Goal: Check status

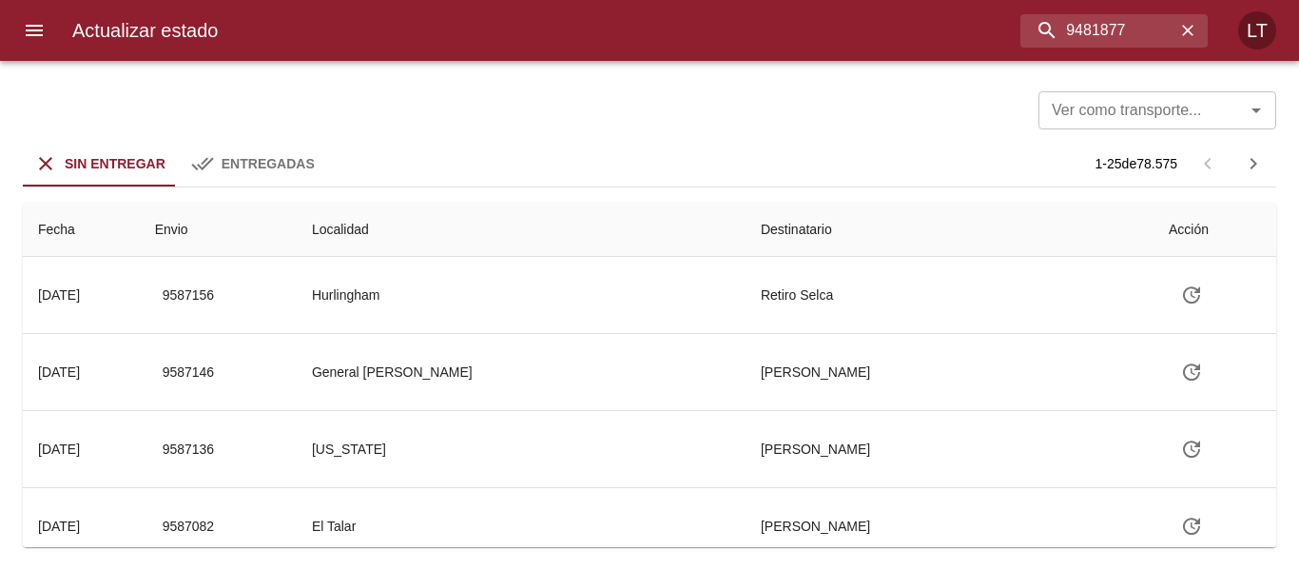
type input "9481877"
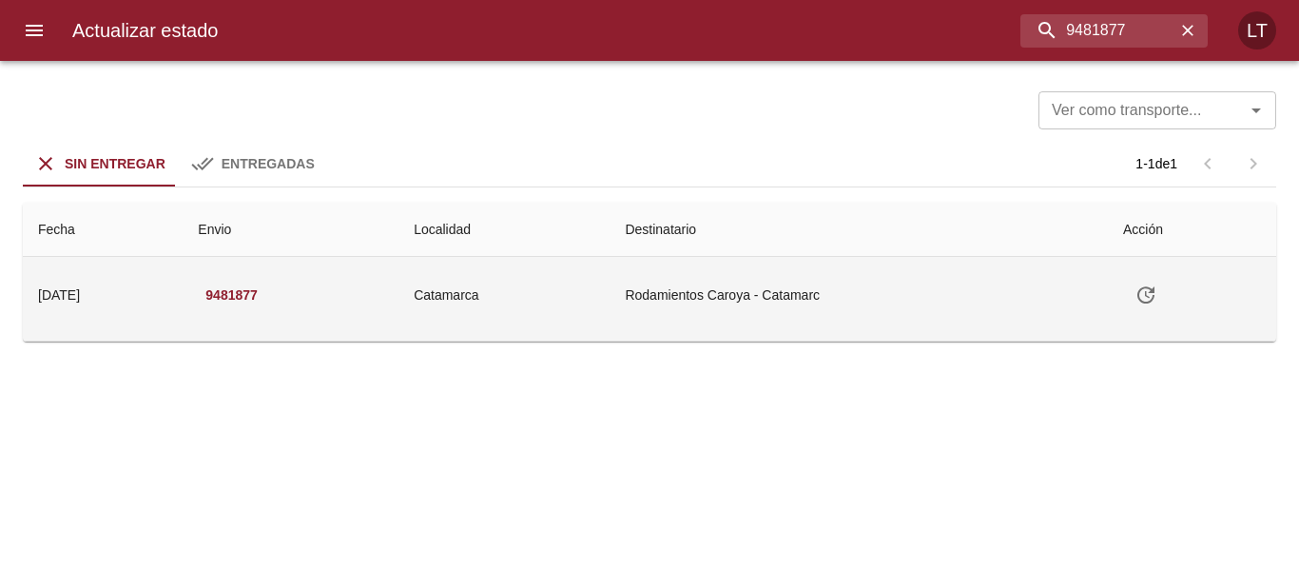
click at [609, 274] on td "Catamarca" at bounding box center [503, 295] width 211 height 76
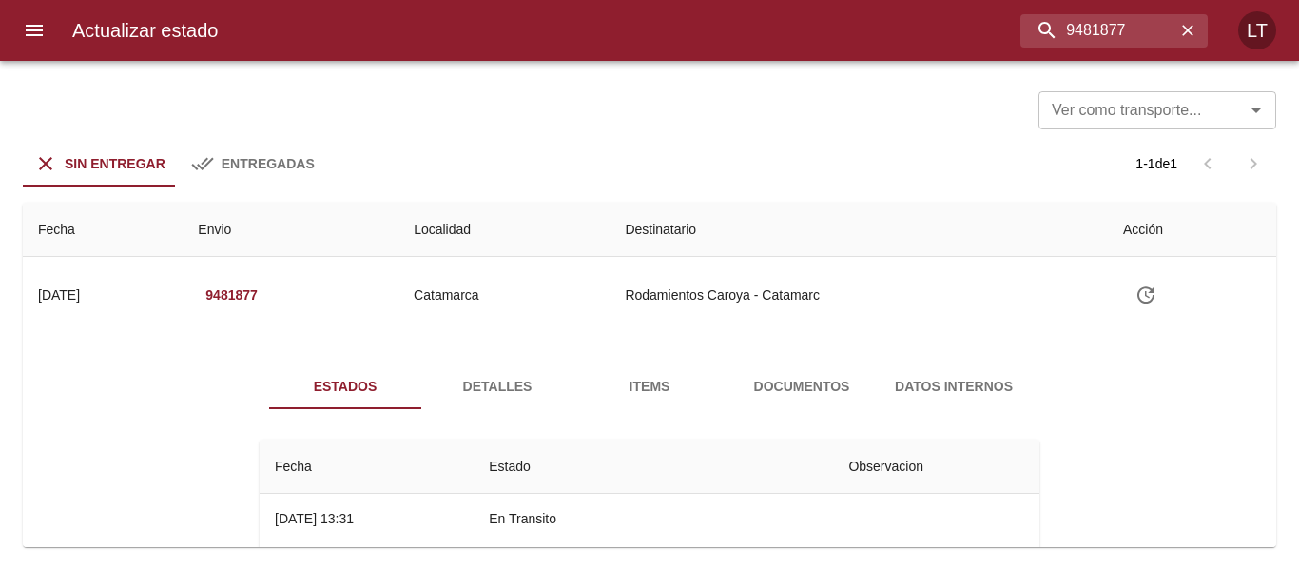
click at [476, 372] on button "Detalles" at bounding box center [497, 386] width 152 height 46
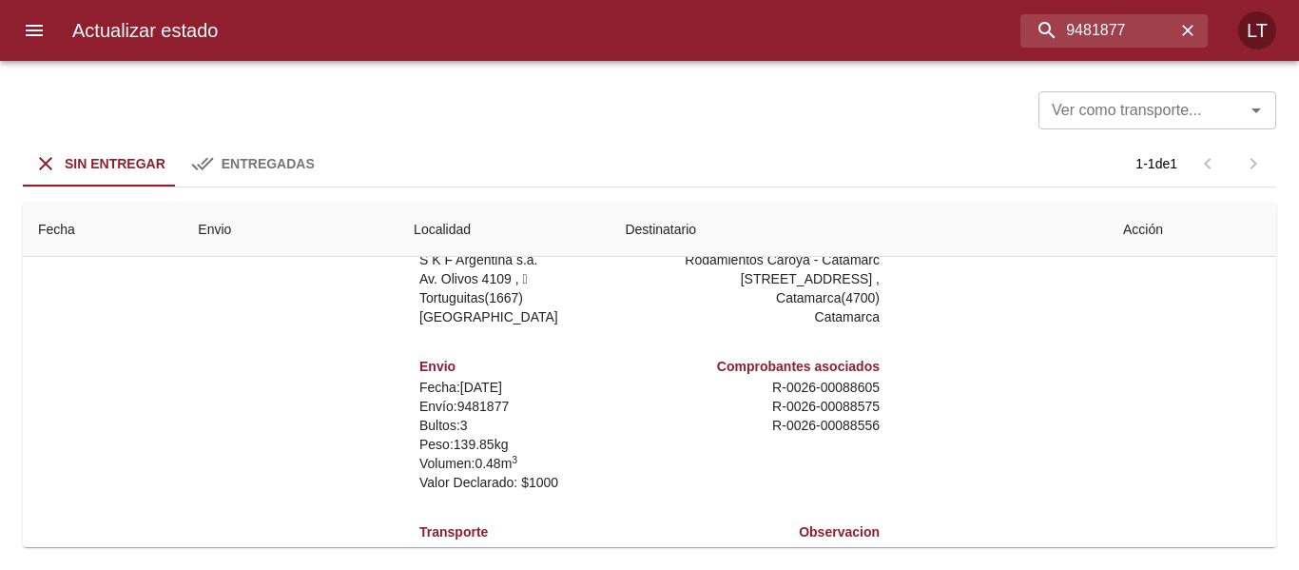
scroll to position [91, 0]
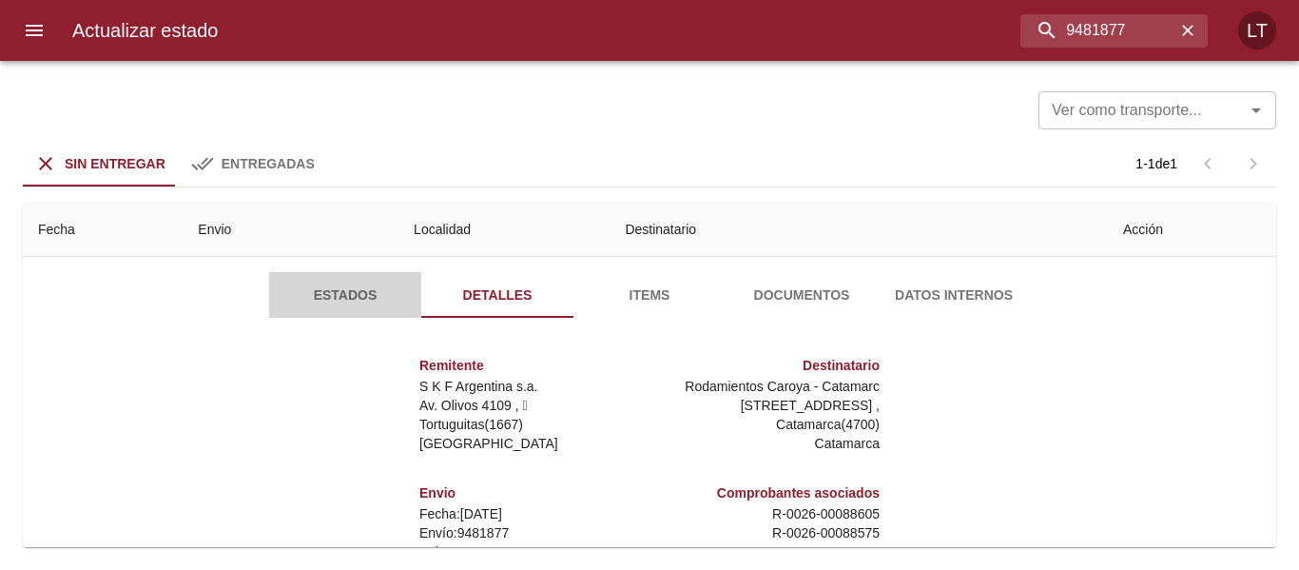
click at [364, 287] on span "Estados" at bounding box center [344, 295] width 129 height 24
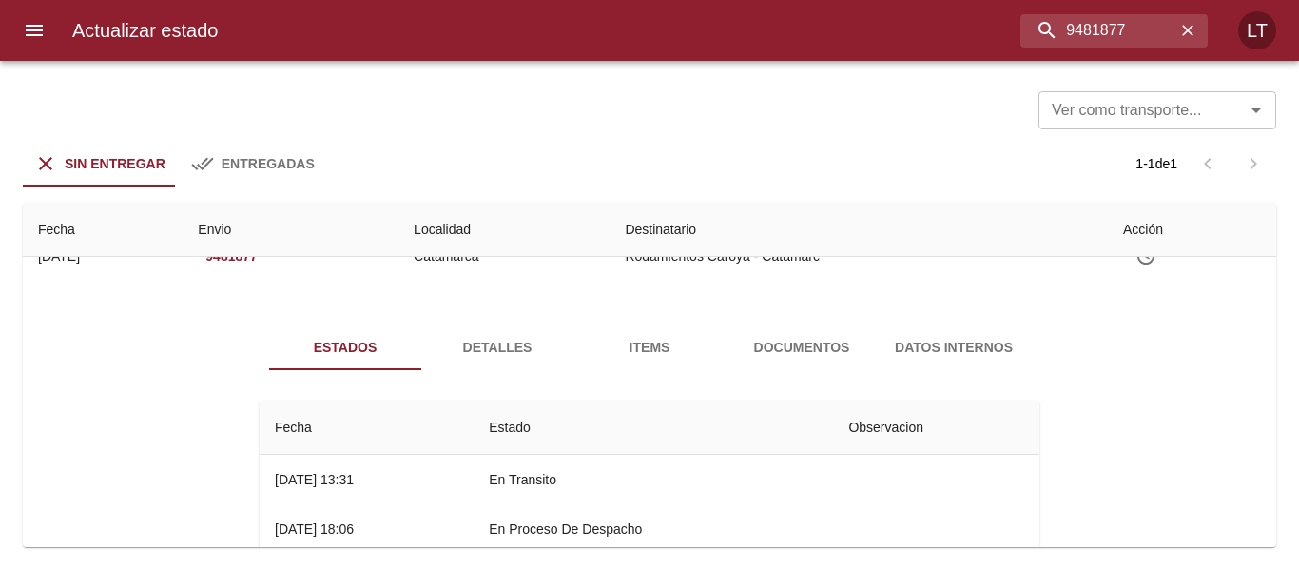
scroll to position [0, 0]
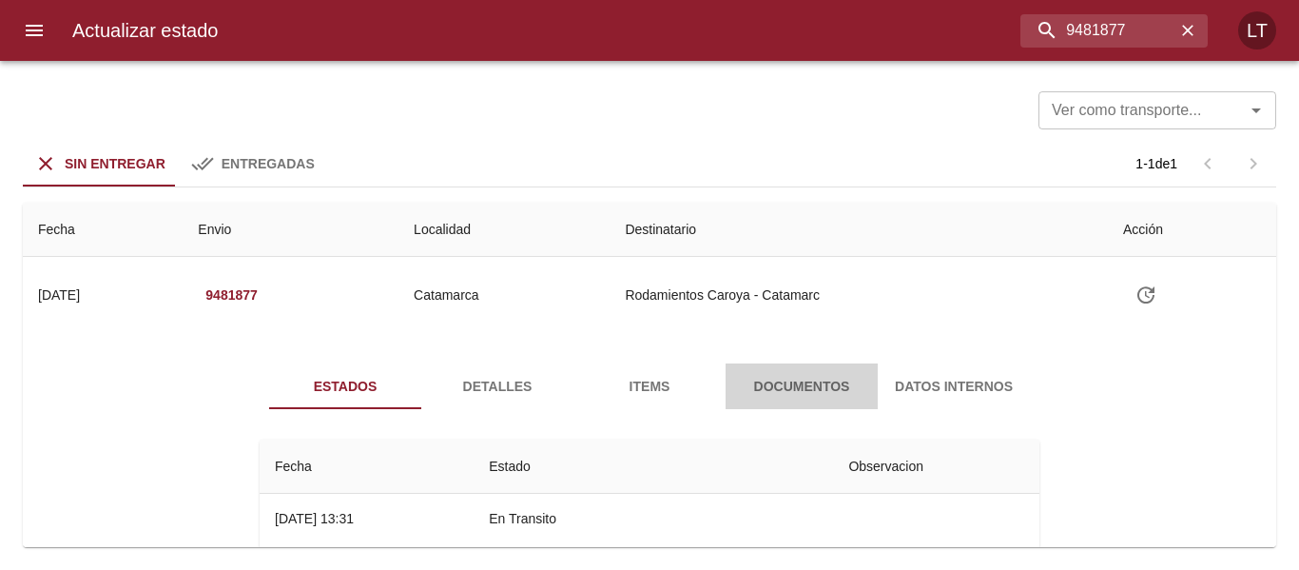
click at [745, 370] on button "Documentos" at bounding box center [801, 386] width 152 height 46
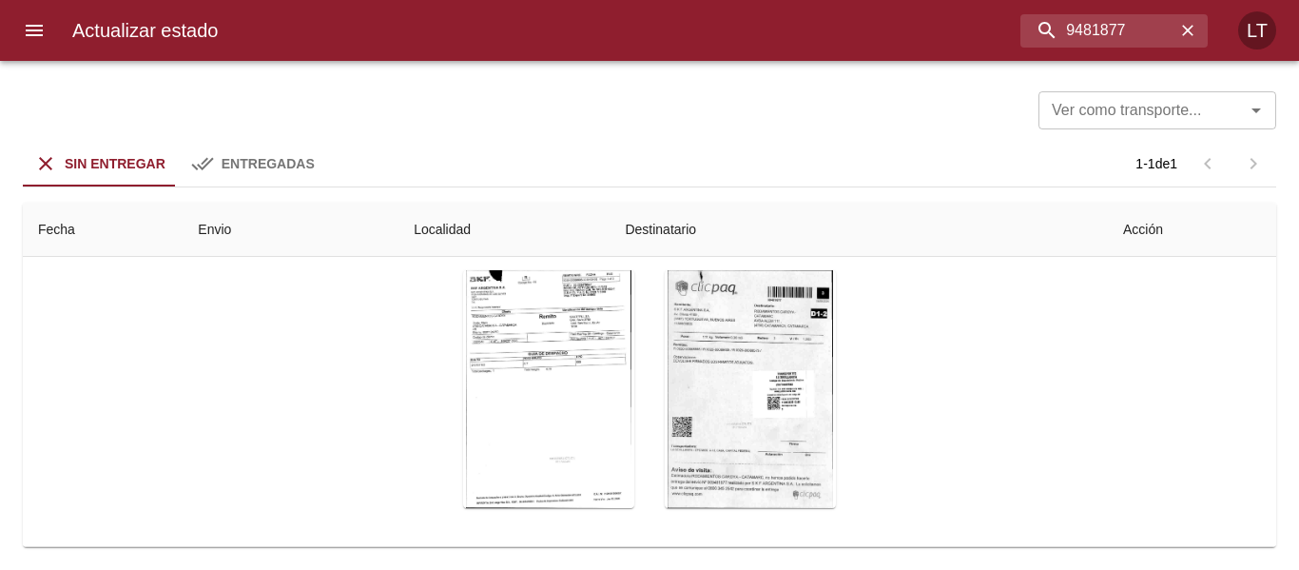
scroll to position [206, 0]
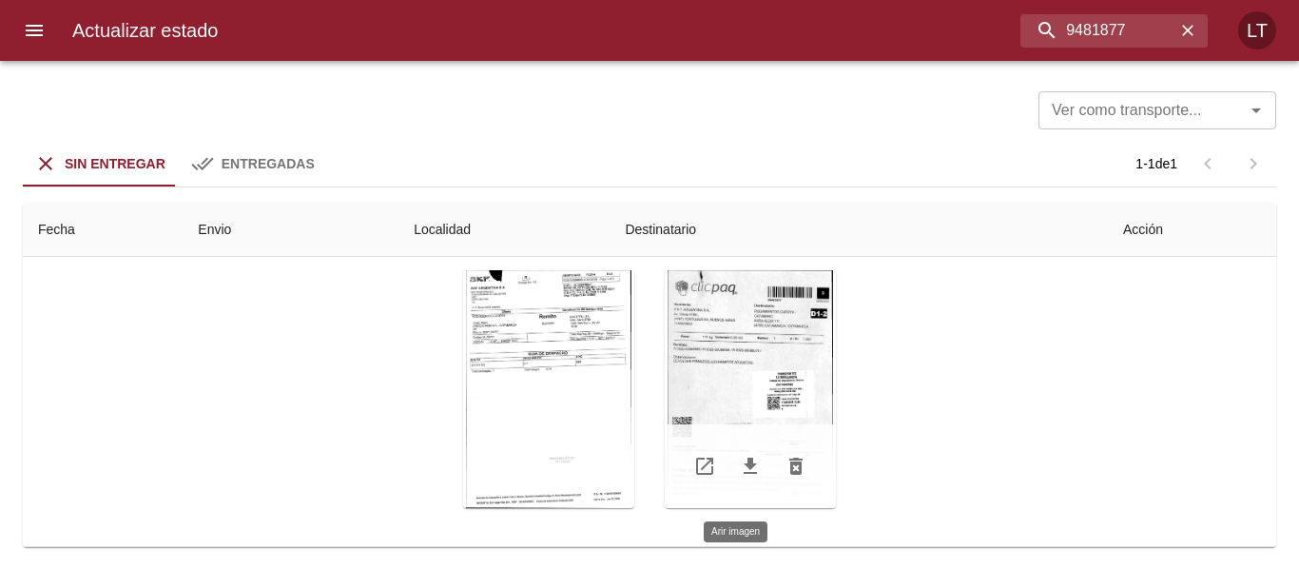
click at [722, 335] on div "Tabla de envíos del cliente" at bounding box center [750, 389] width 171 height 238
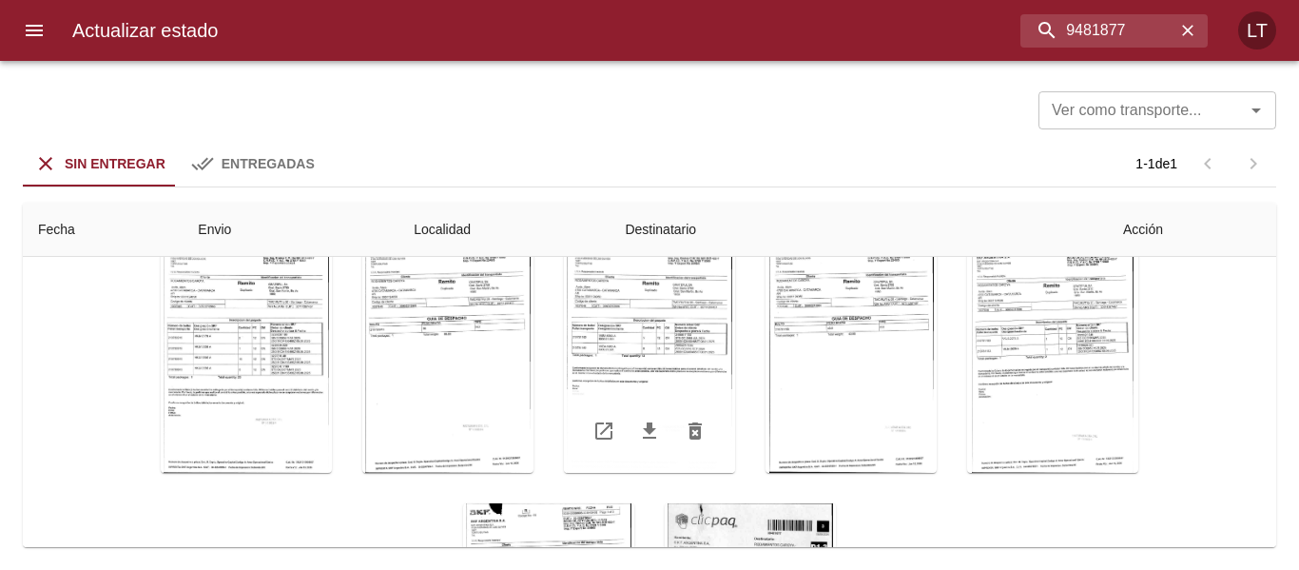
scroll to position [281, 0]
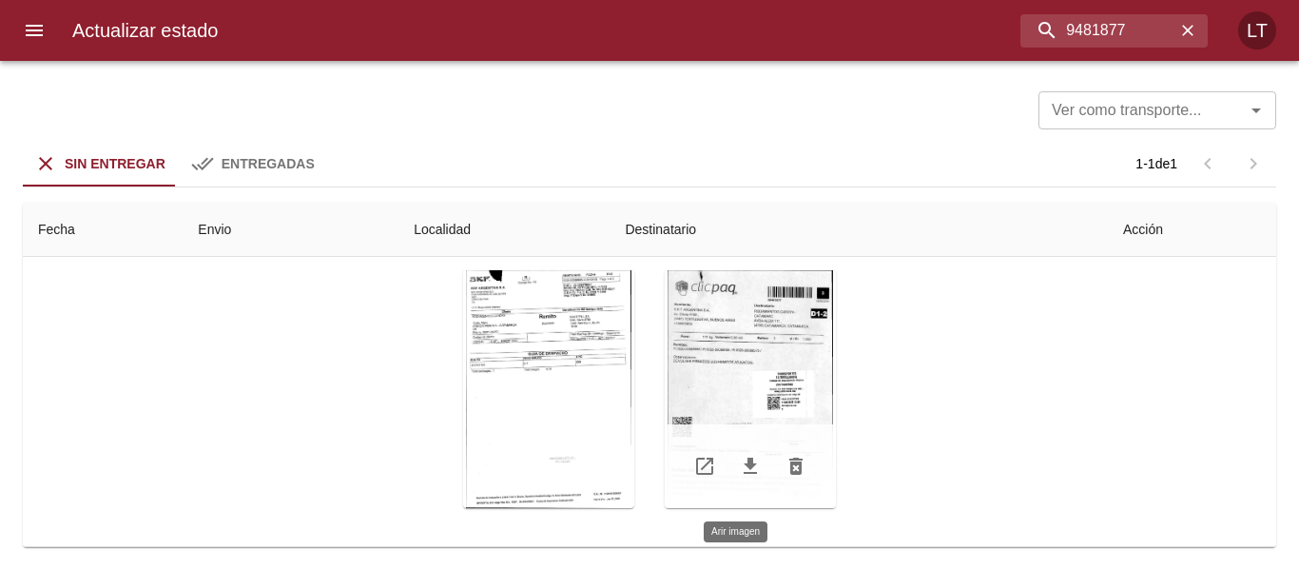
click at [716, 393] on div "Tabla de envíos del cliente" at bounding box center [750, 389] width 171 height 238
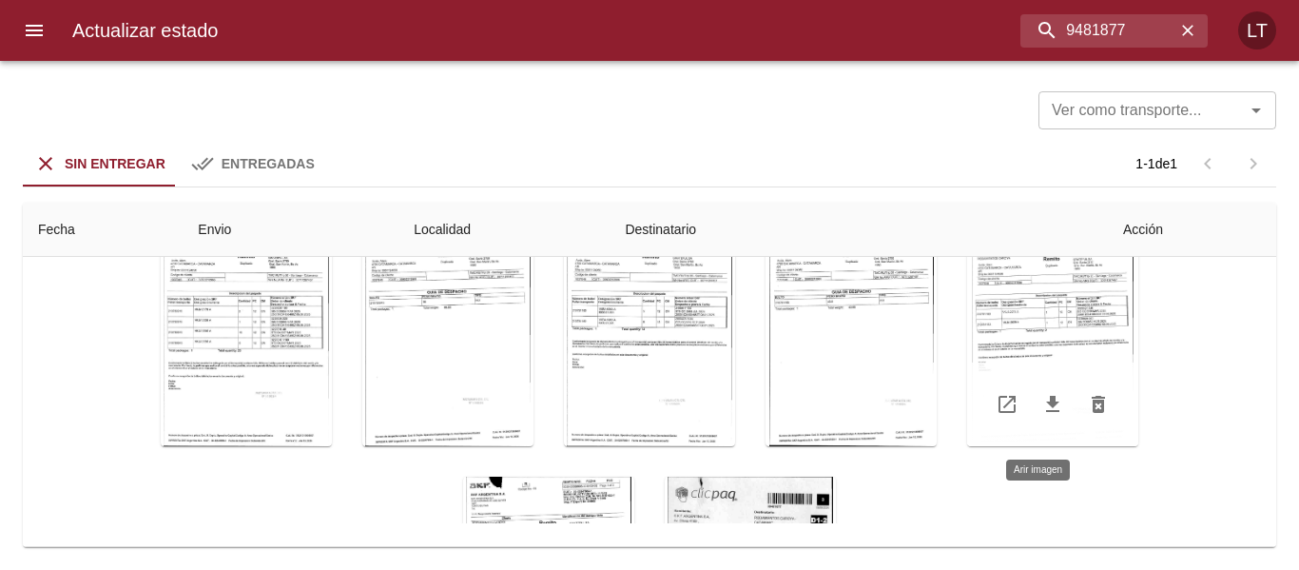
scroll to position [0, 0]
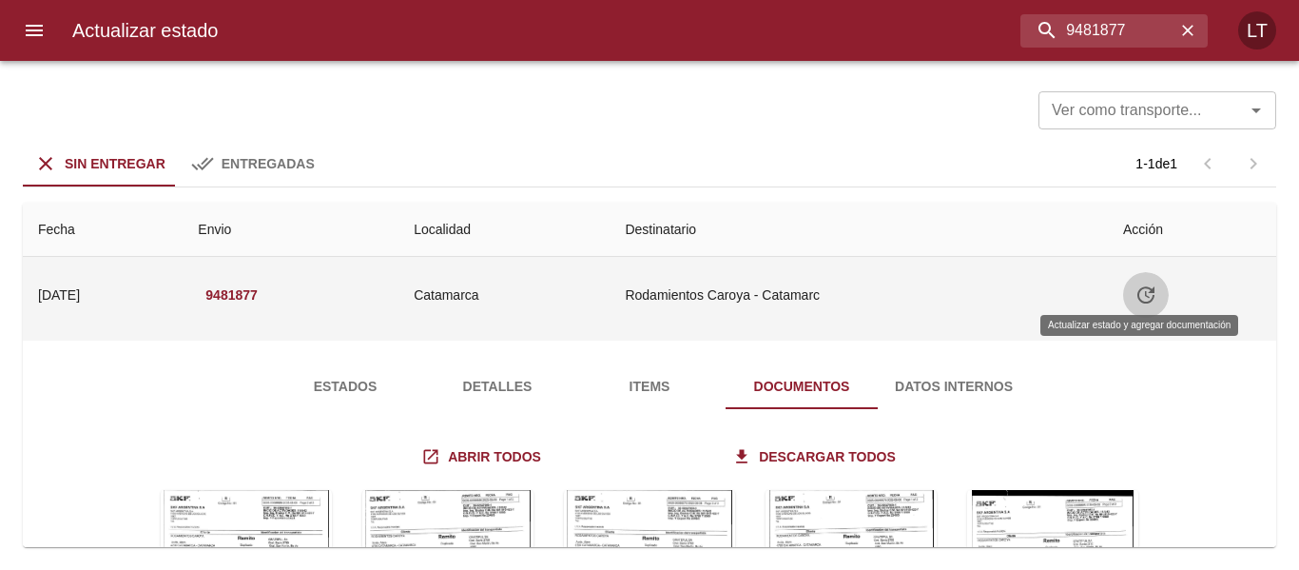
click at [1152, 297] on button "Tabla de envíos del cliente" at bounding box center [1146, 295] width 46 height 46
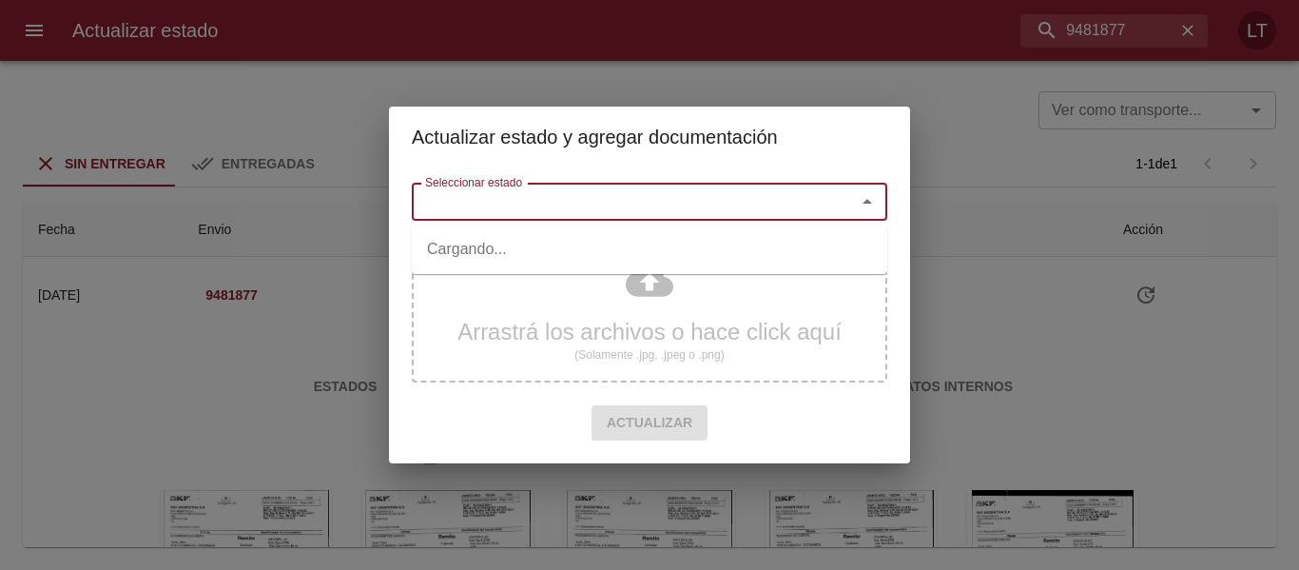
click at [777, 189] on input "Seleccionar estado" at bounding box center [621, 201] width 408 height 27
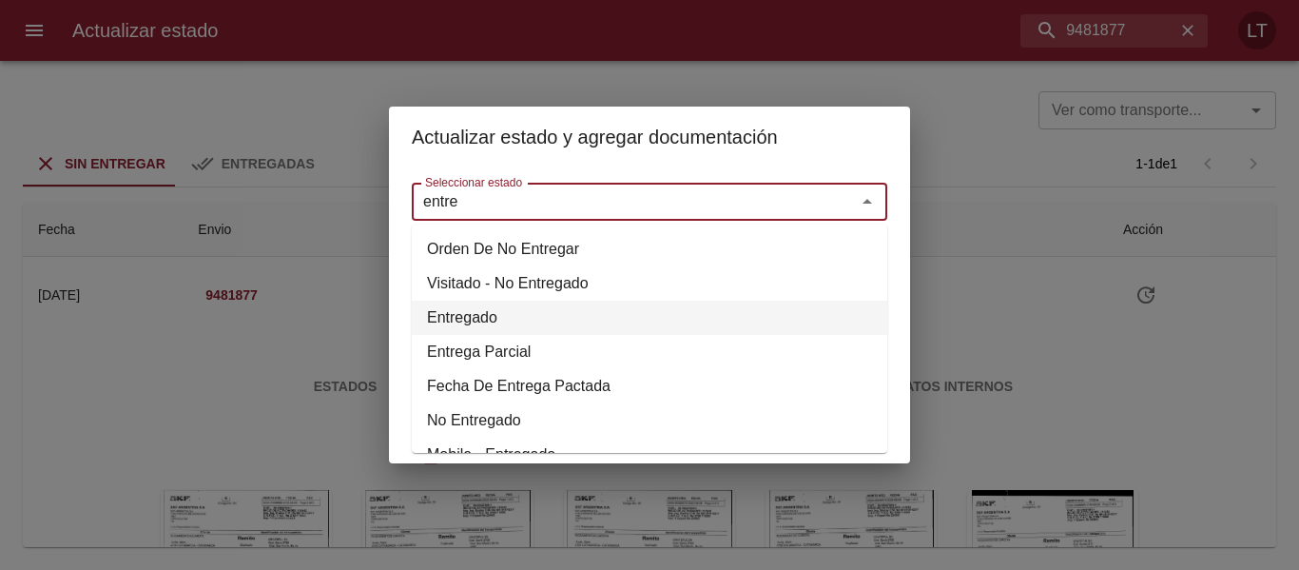
click at [468, 318] on li "Entregado" at bounding box center [649, 317] width 475 height 34
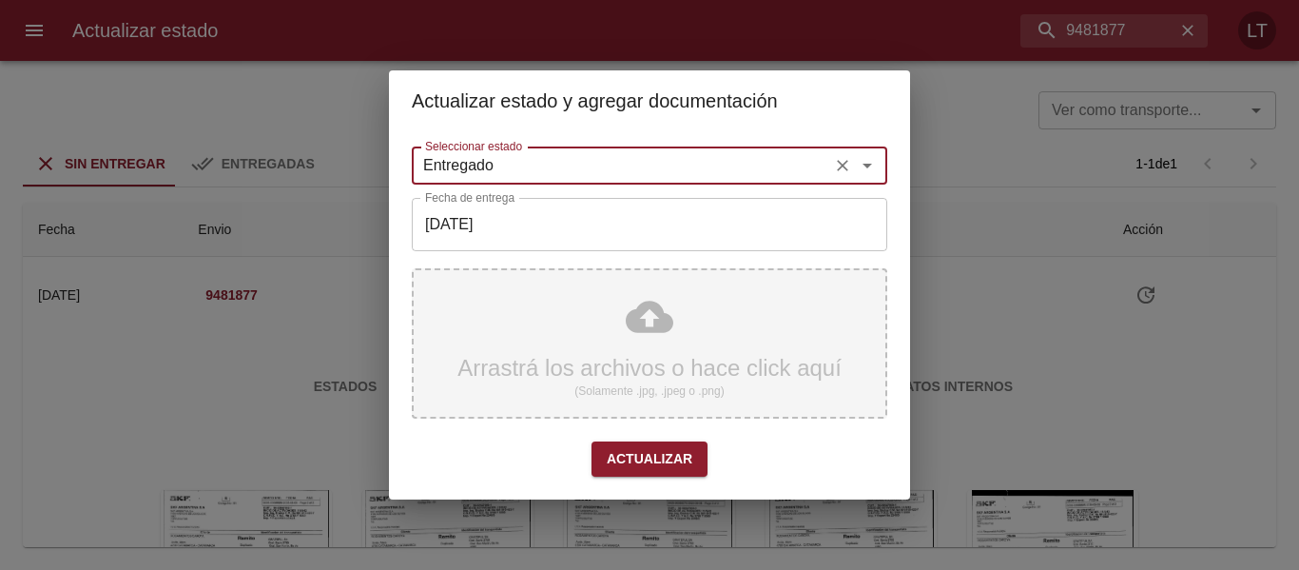
type input "Entregado"
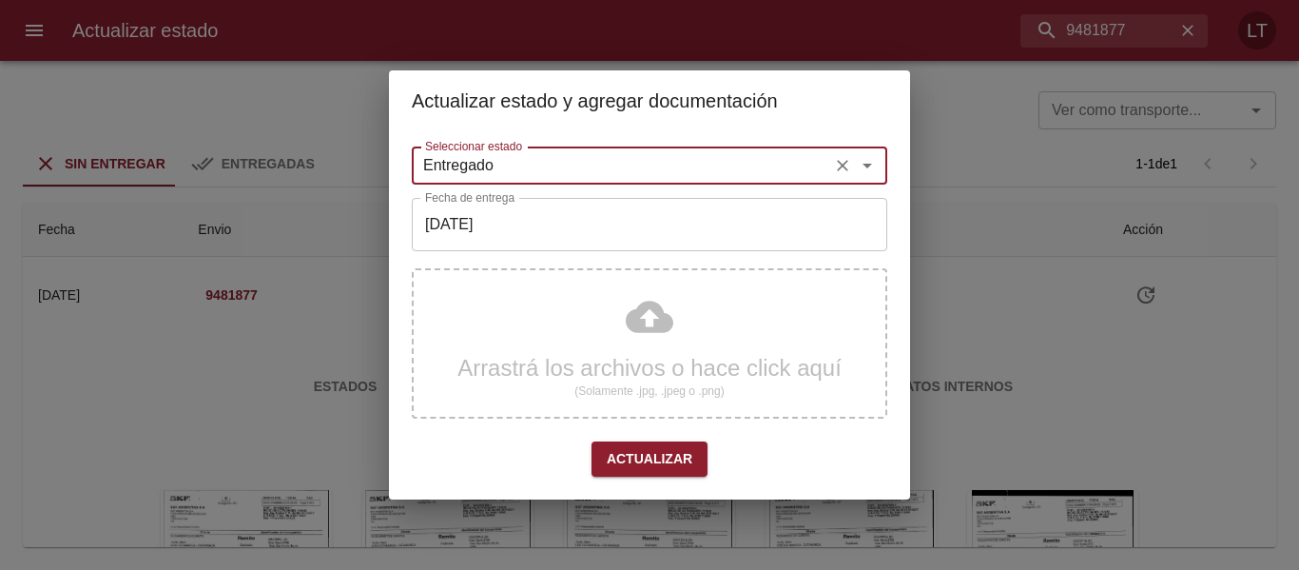
click at [511, 221] on input "[DATE]" at bounding box center [649, 224] width 475 height 53
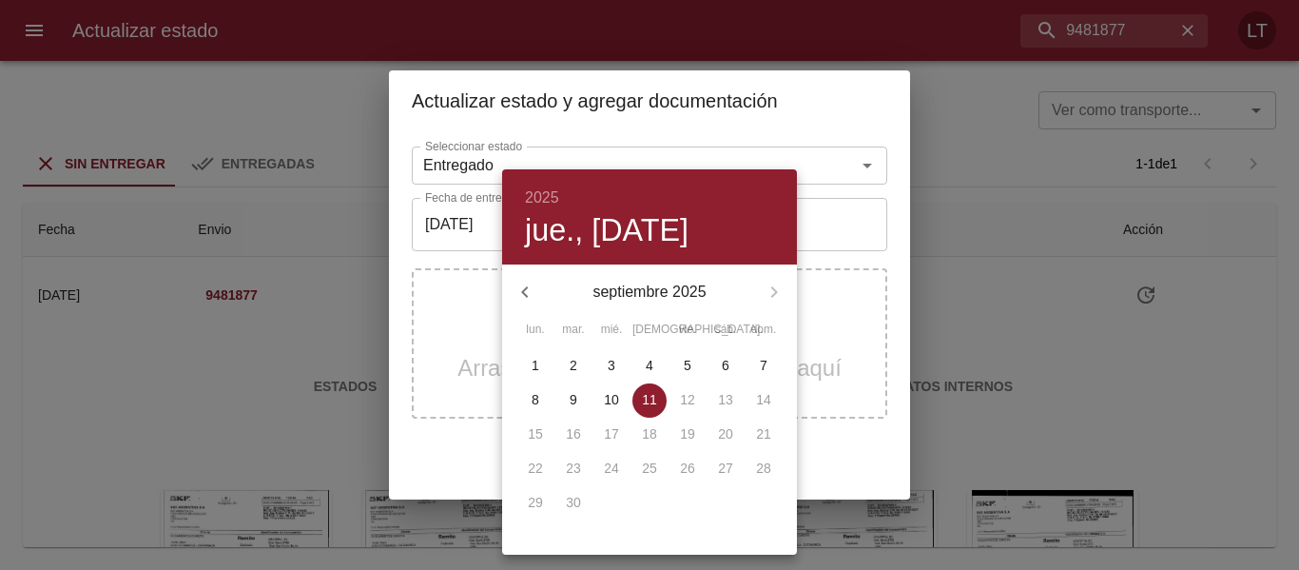
click at [519, 296] on icon "button" at bounding box center [524, 291] width 23 height 23
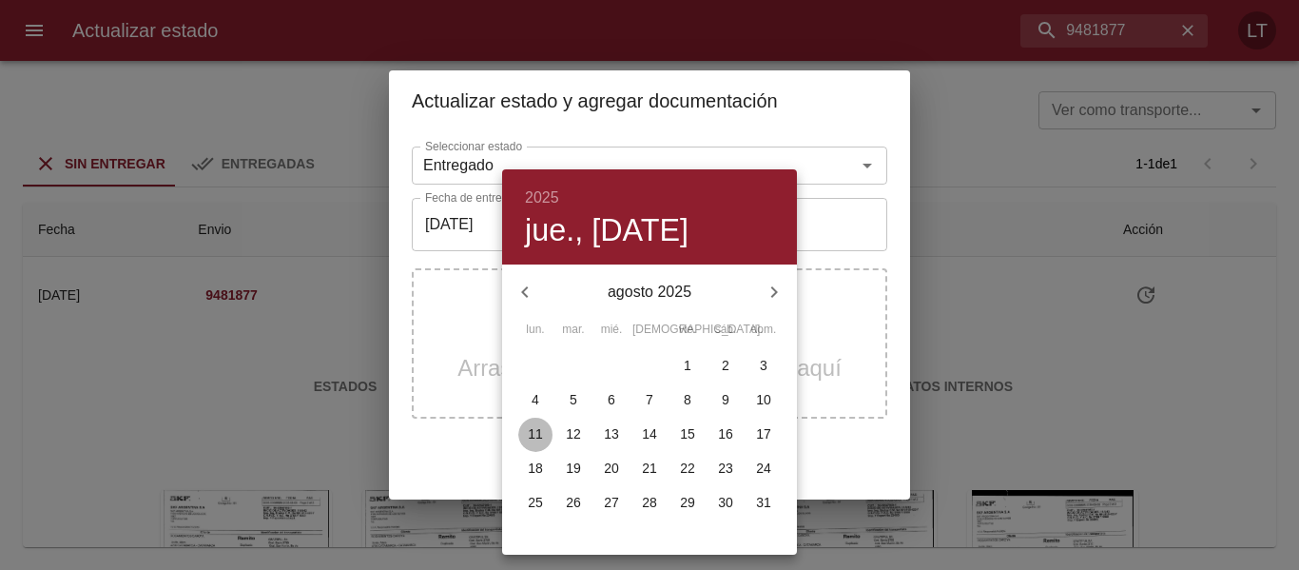
click at [536, 438] on p "11" at bounding box center [535, 433] width 15 height 19
type input "[DATE]"
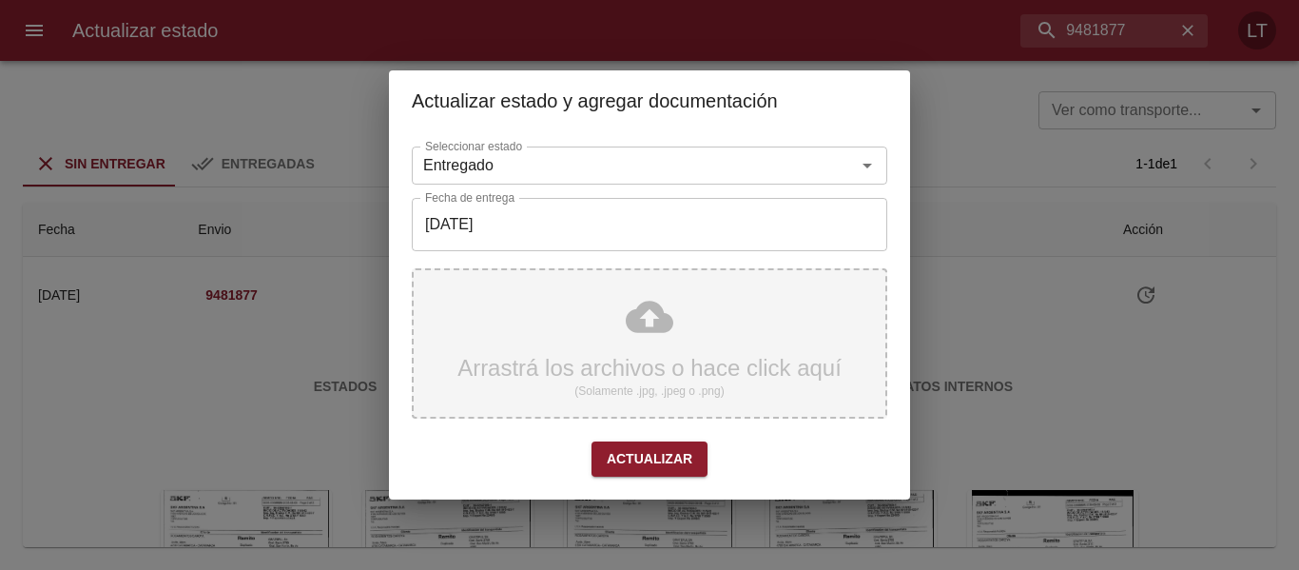
click at [628, 357] on div "Arrastrá los archivos o hace click aquí (Solamente .jpg, .jpeg o .png)" at bounding box center [649, 343] width 475 height 150
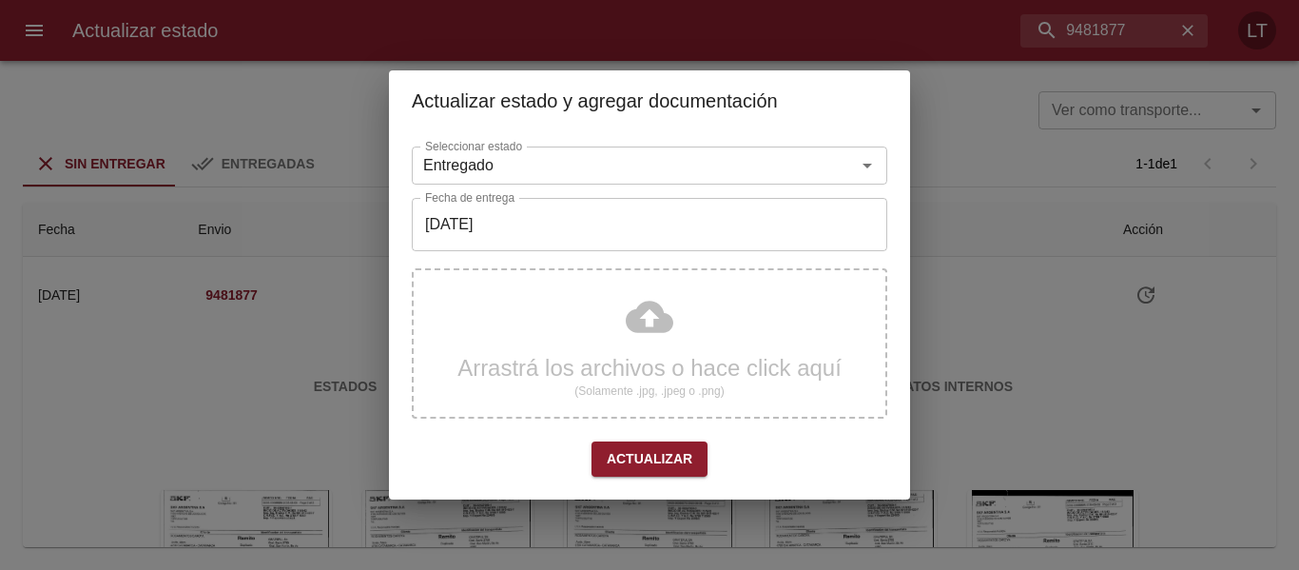
click at [639, 445] on button "Actualizar" at bounding box center [649, 458] width 116 height 35
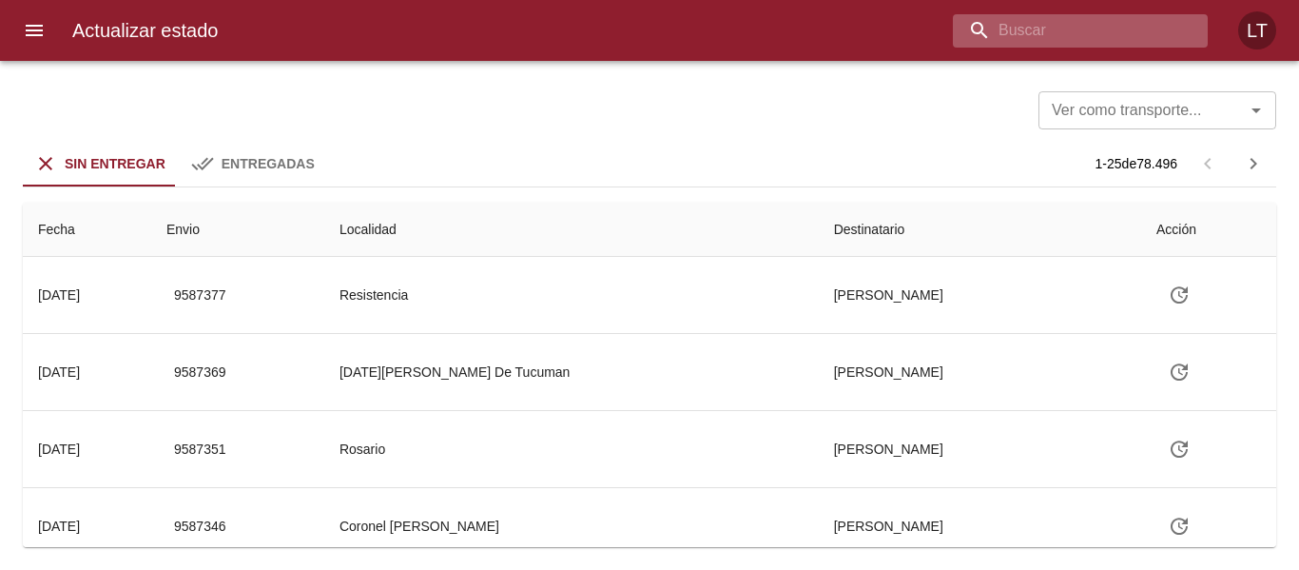
click at [1074, 31] on input "buscar" at bounding box center [1064, 30] width 222 height 33
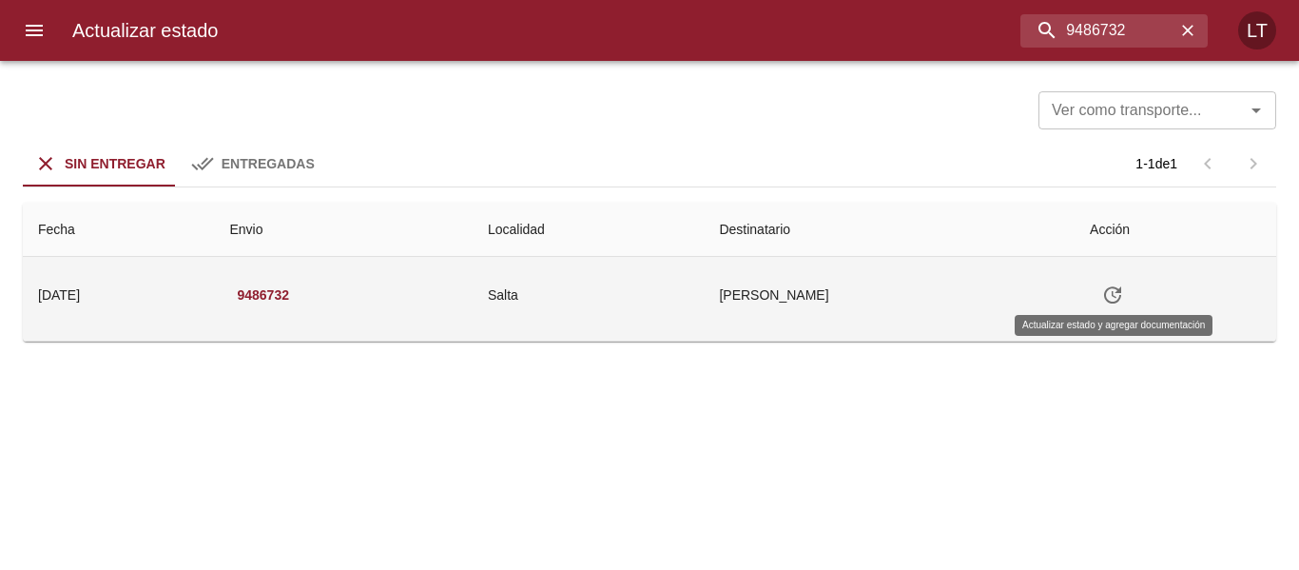
click at [1115, 291] on icon "Tabla de envíos del cliente" at bounding box center [1112, 294] width 23 height 23
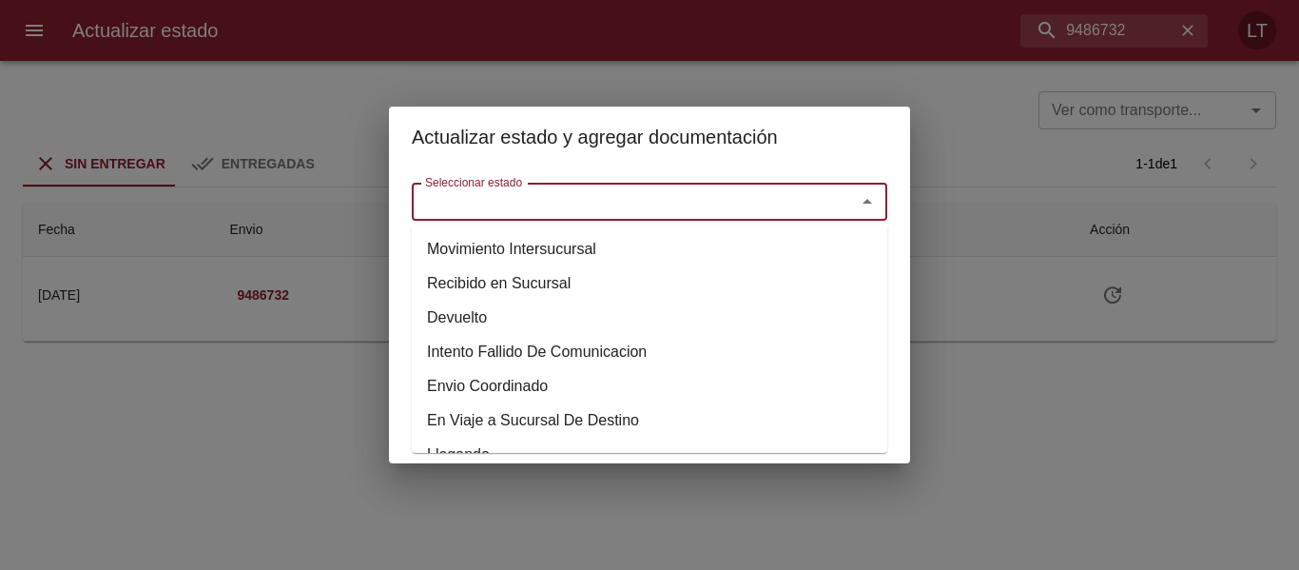
click at [652, 214] on input "Seleccionar estado" at bounding box center [621, 201] width 408 height 27
click at [1012, 279] on div "Actualizar estado y agregar documentación Seleccionar estado Seleccionar estado…" at bounding box center [649, 285] width 1299 height 570
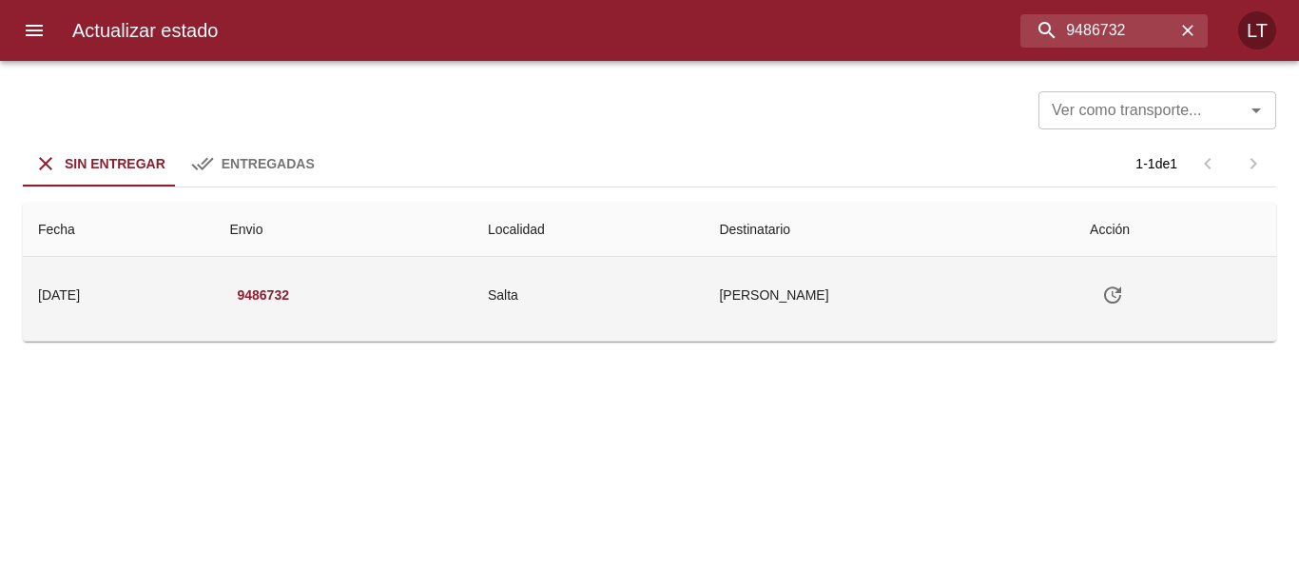
click at [814, 303] on td "[PERSON_NAME]" at bounding box center [889, 295] width 371 height 76
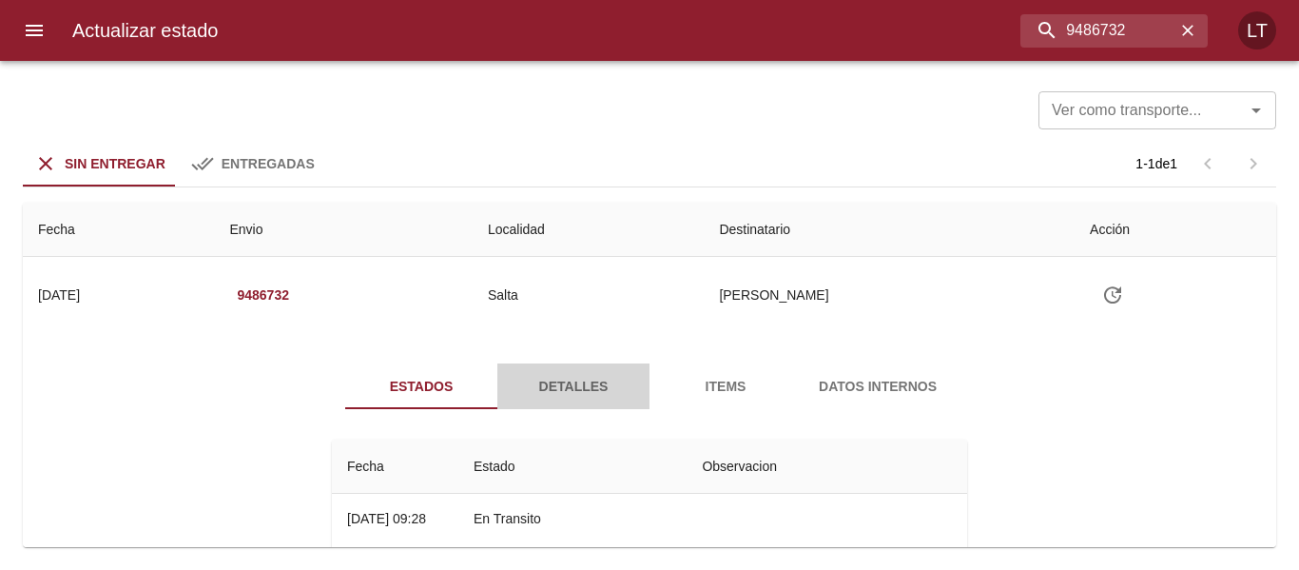
click at [577, 385] on span "Detalles" at bounding box center [573, 387] width 129 height 24
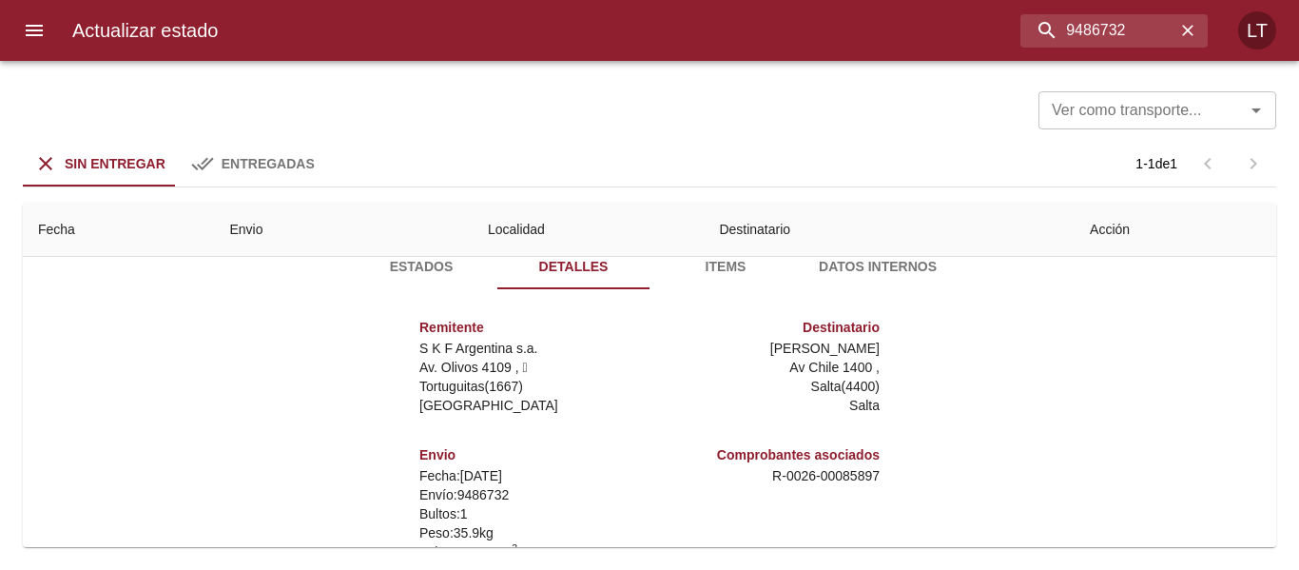
scroll to position [281, 0]
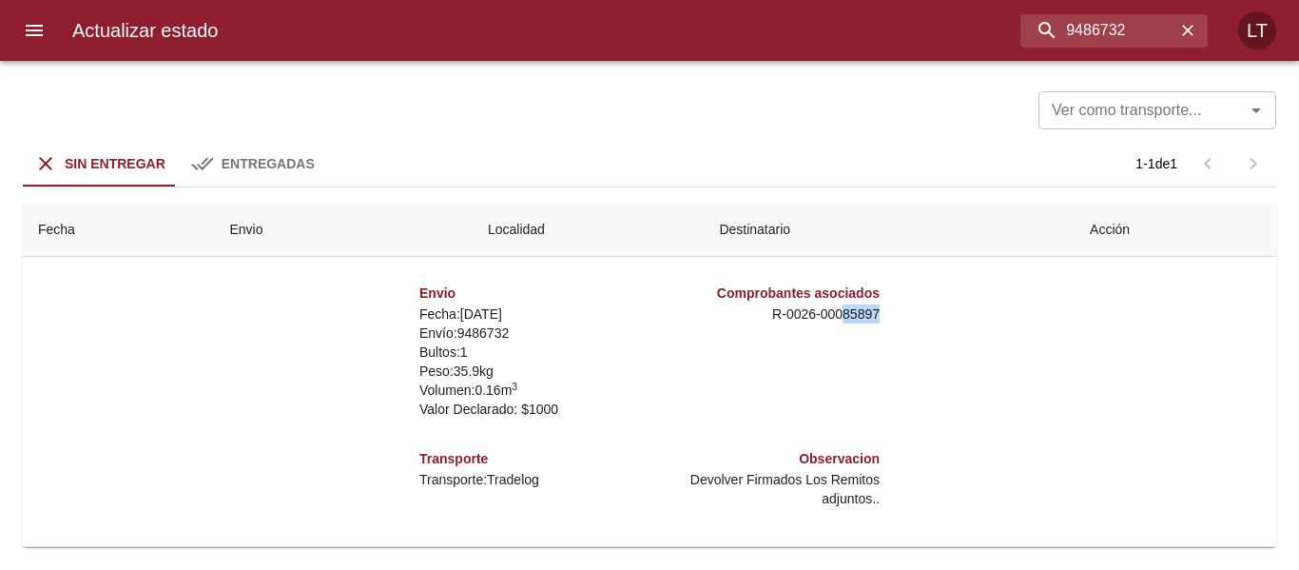
drag, startPoint x: 830, startPoint y: 317, endPoint x: 877, endPoint y: 310, distance: 47.1
click at [877, 310] on div "Remitente S K F Argentina s.a. Av. Olivos 4109 ,   Tortuguitas ( 1667 ) [GEOGRA…" at bounding box center [649, 333] width 650 height 380
copy p "85897"
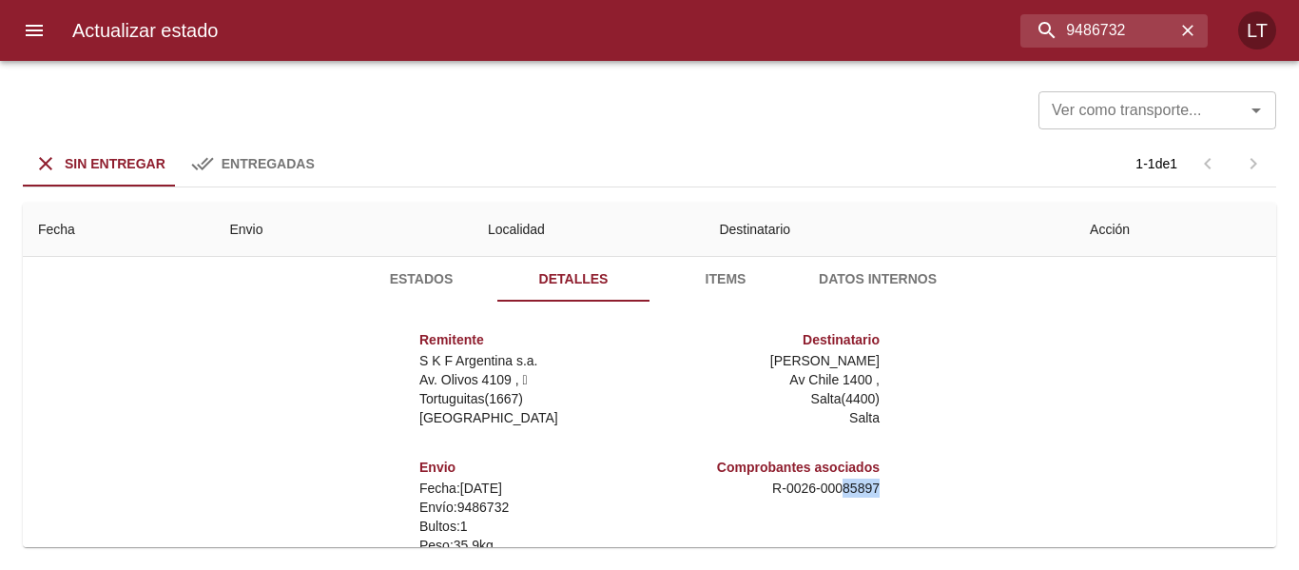
scroll to position [0, 0]
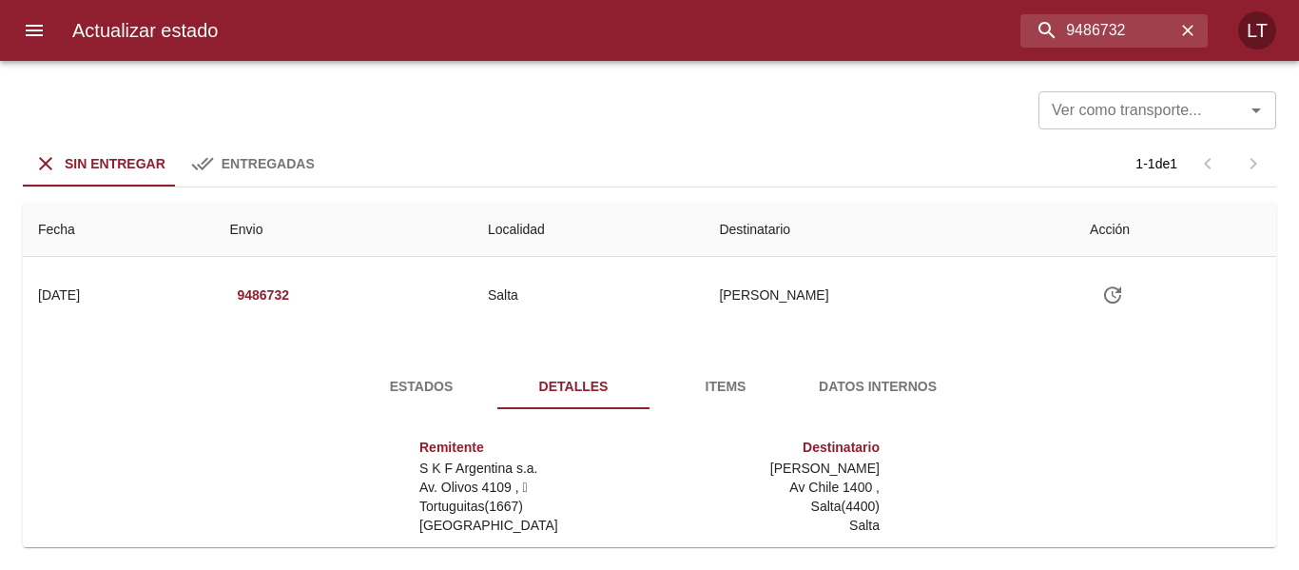
click at [398, 375] on span "Estados" at bounding box center [421, 387] width 129 height 24
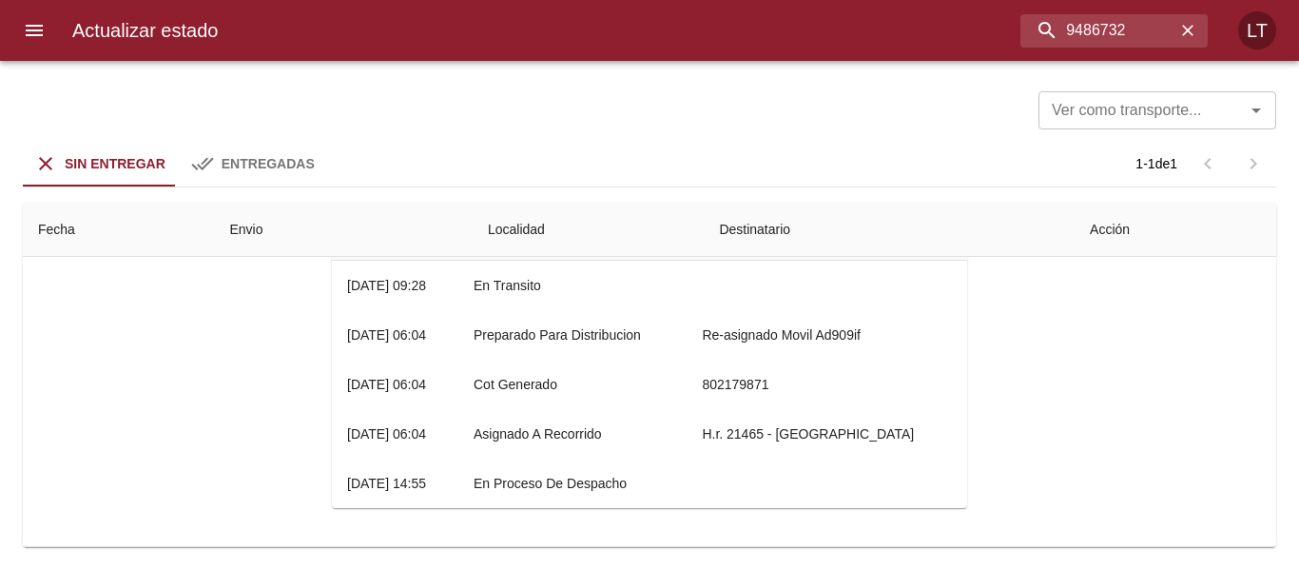
scroll to position [138, 0]
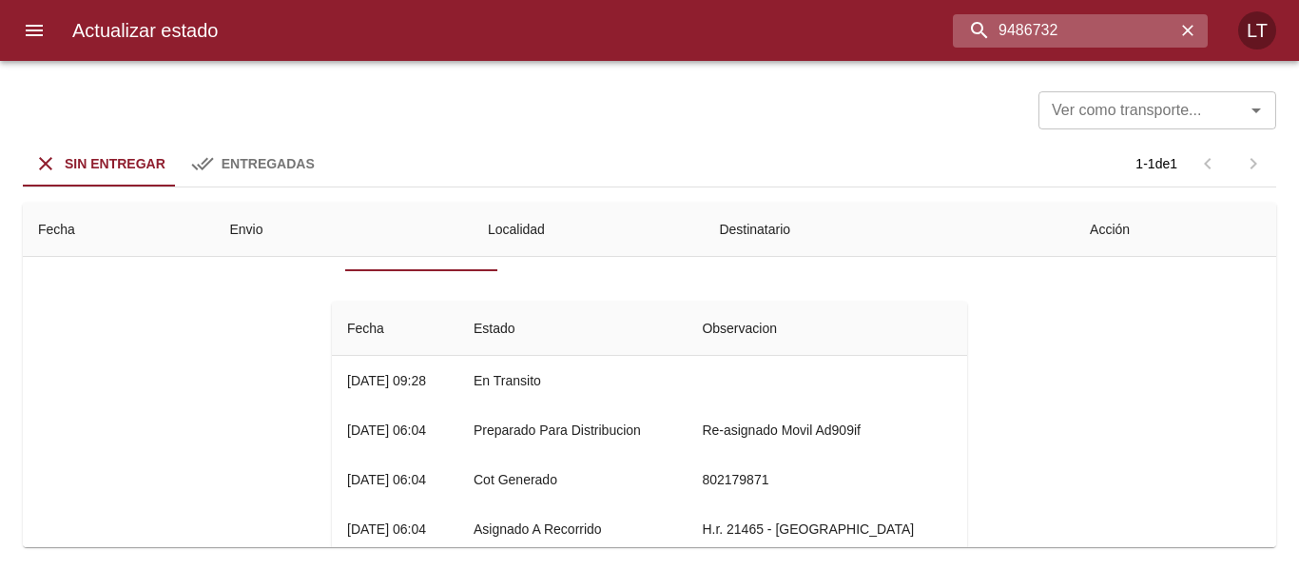
drag, startPoint x: 1123, startPoint y: 31, endPoint x: 955, endPoint y: 17, distance: 168.9
click at [955, 17] on input "9486732" at bounding box center [1064, 30] width 222 height 33
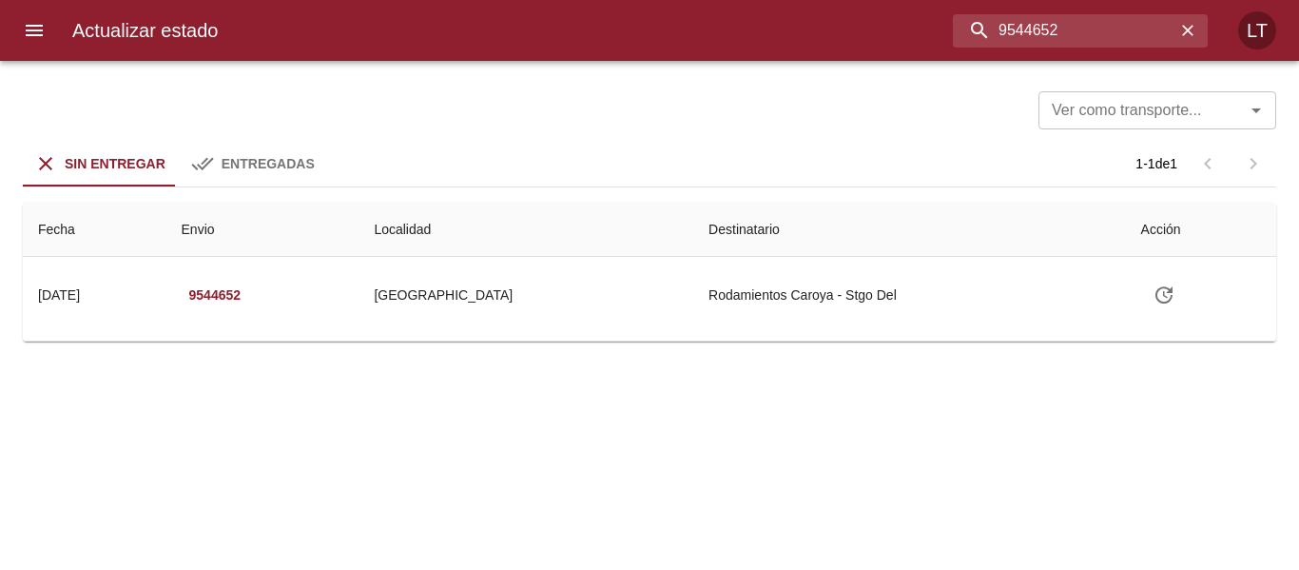
scroll to position [0, 0]
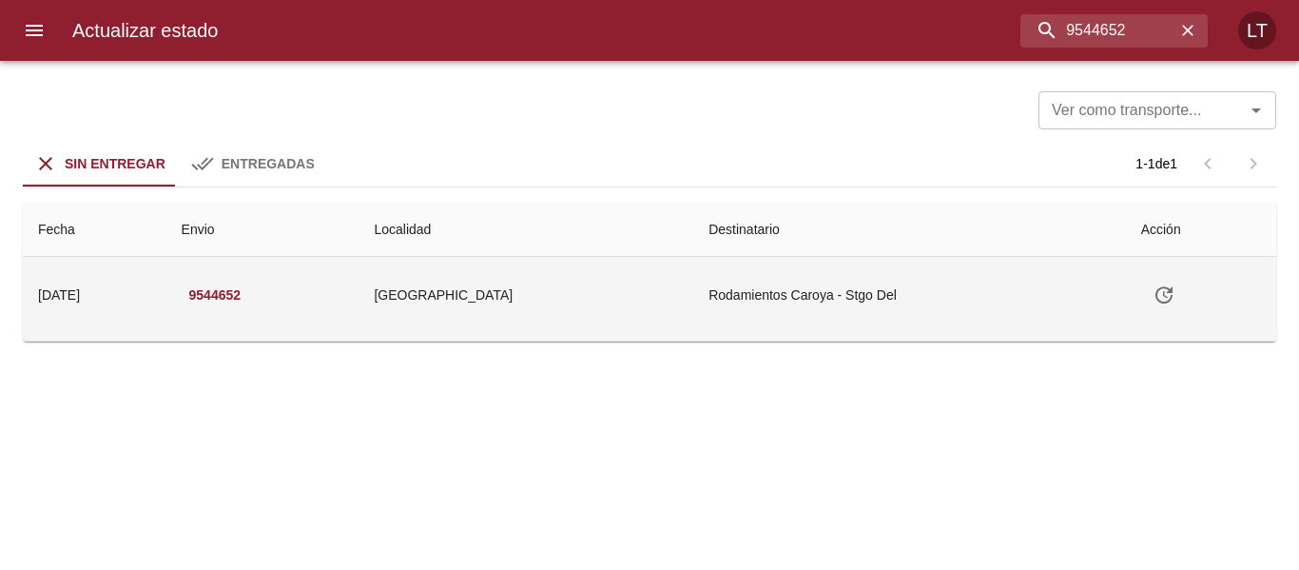
click at [709, 301] on td "Rodamientos Caroya - Stgo Del" at bounding box center [909, 295] width 432 height 76
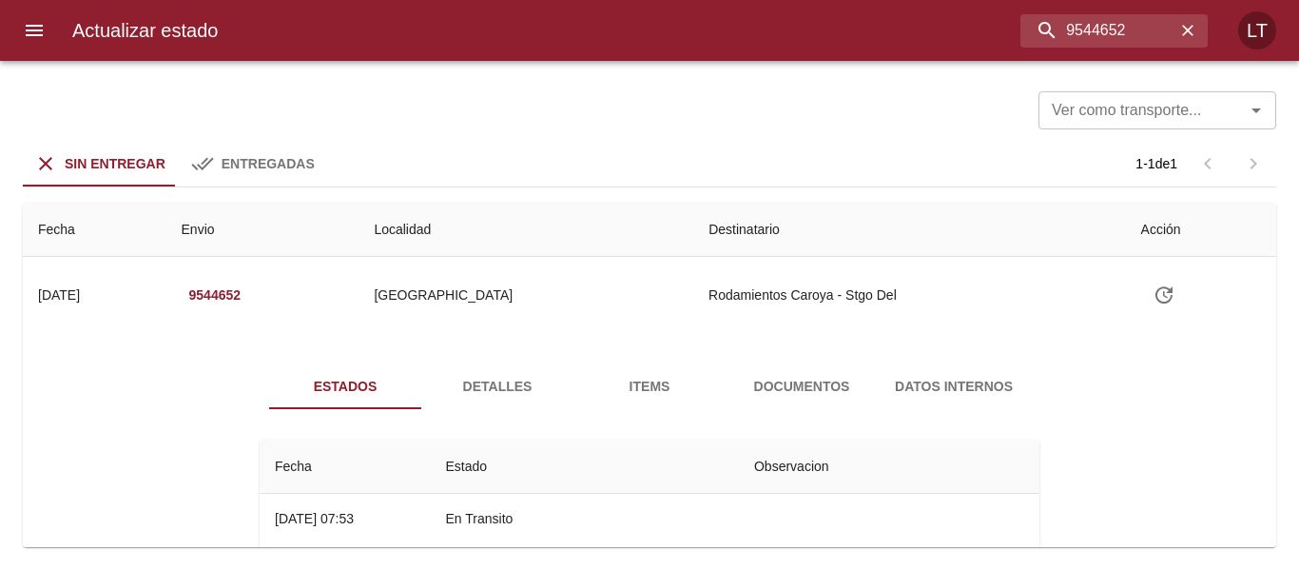
click at [461, 392] on span "Detalles" at bounding box center [497, 387] width 129 height 24
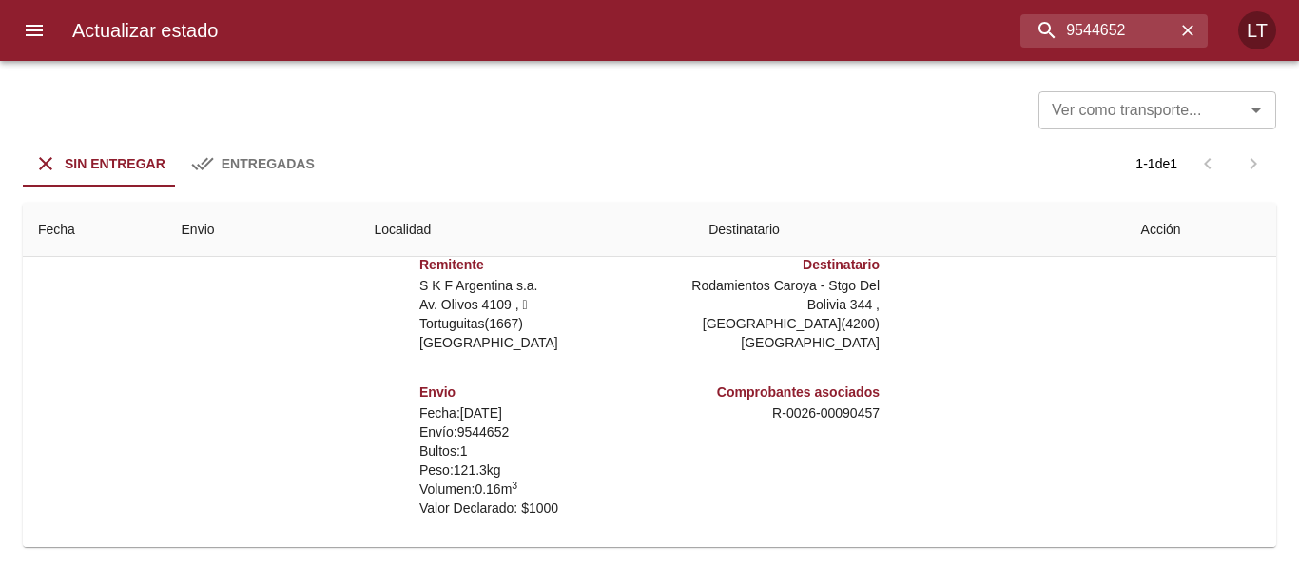
scroll to position [190, 0]
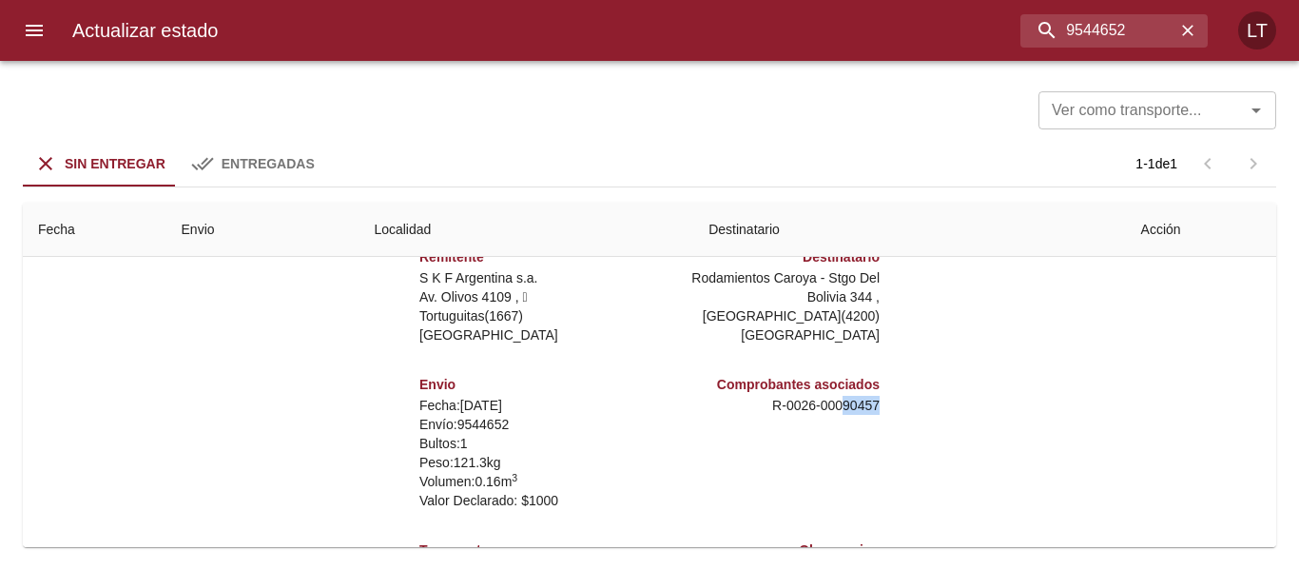
drag, startPoint x: 828, startPoint y: 402, endPoint x: 908, endPoint y: 404, distance: 79.9
click at [908, 404] on div "Remitente S K F Argentina s.a. Av. Olivos 4109 ,   Tortuguitas ( 1667 ) [GEOGRA…" at bounding box center [649, 424] width 795 height 380
copy p "90457"
drag, startPoint x: 1072, startPoint y: 26, endPoint x: 1132, endPoint y: 29, distance: 60.9
click at [1138, 36] on input "9544652" at bounding box center [1064, 30] width 222 height 33
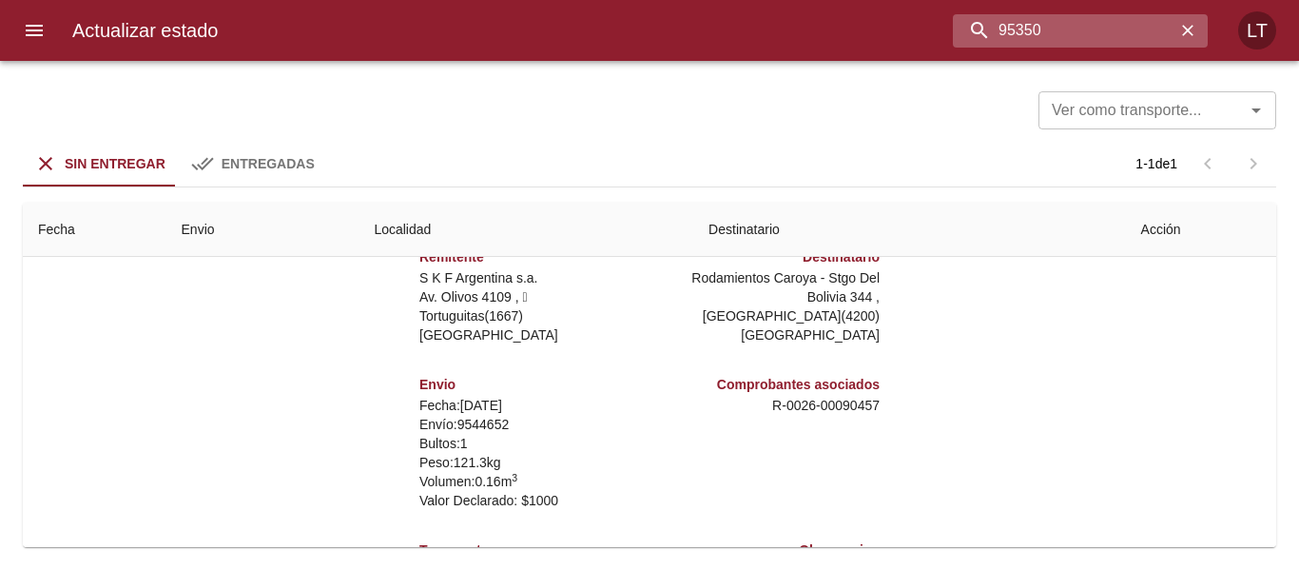
drag, startPoint x: 1002, startPoint y: 28, endPoint x: 1149, endPoint y: 24, distance: 147.4
click at [1159, 28] on input "95350" at bounding box center [1064, 30] width 222 height 33
type input "9550764"
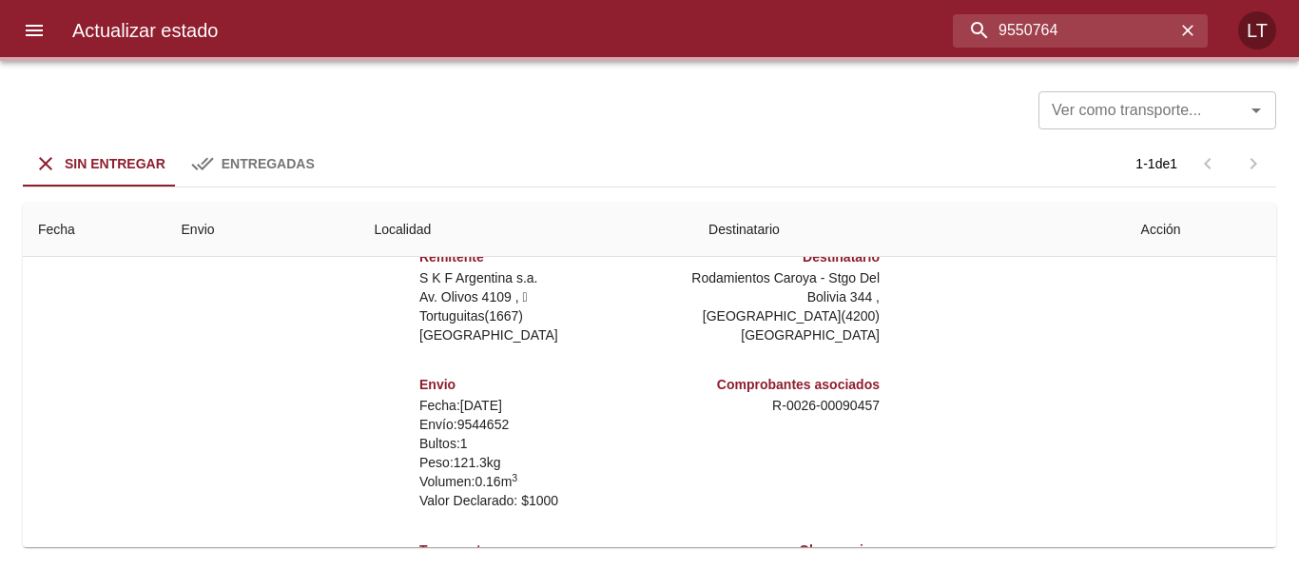
scroll to position [0, 0]
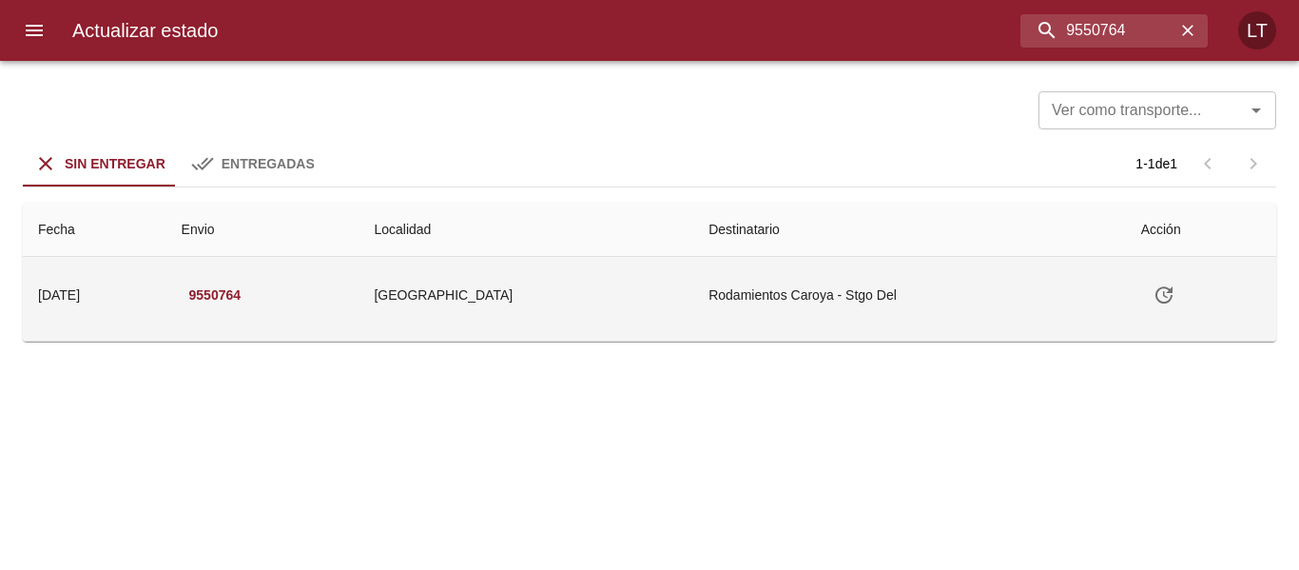
click at [550, 306] on td "[GEOGRAPHIC_DATA]" at bounding box center [525, 295] width 335 height 76
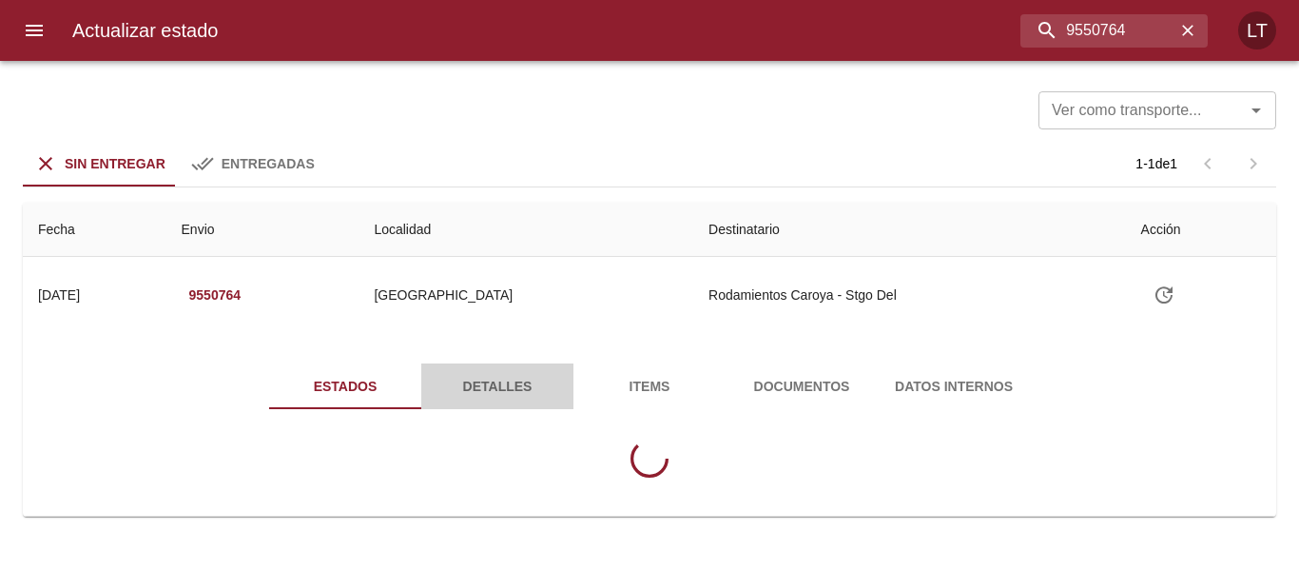
click at [550, 396] on span "Detalles" at bounding box center [497, 387] width 129 height 24
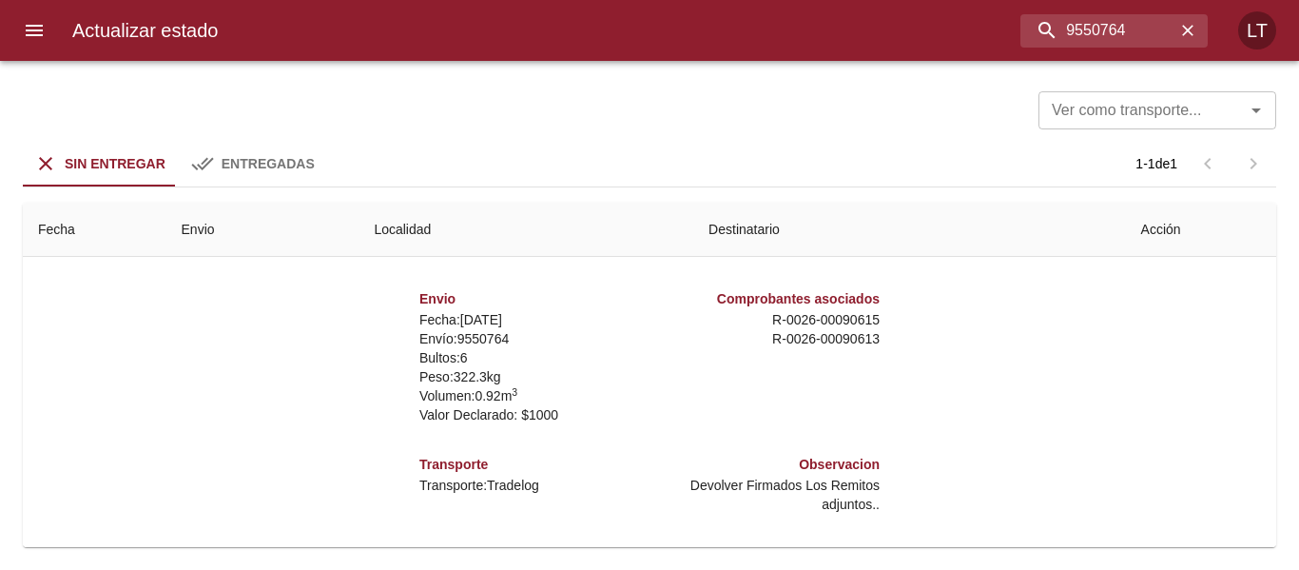
scroll to position [281, 0]
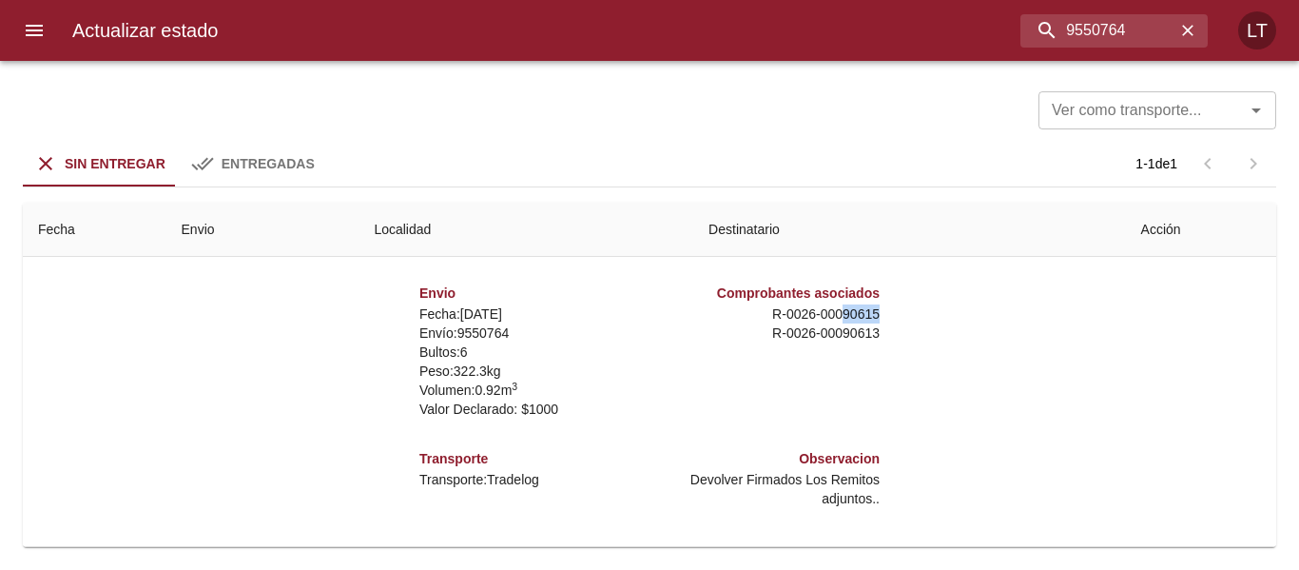
drag, startPoint x: 827, startPoint y: 312, endPoint x: 897, endPoint y: 310, distance: 69.4
click at [897, 310] on div "Remitente S K F Argentina s.a. Av. Olivos 4109 ,   Tortuguitas ( 1667 ) [GEOGRA…" at bounding box center [649, 333] width 795 height 380
copy p "90615"
